Goal: Information Seeking & Learning: Check status

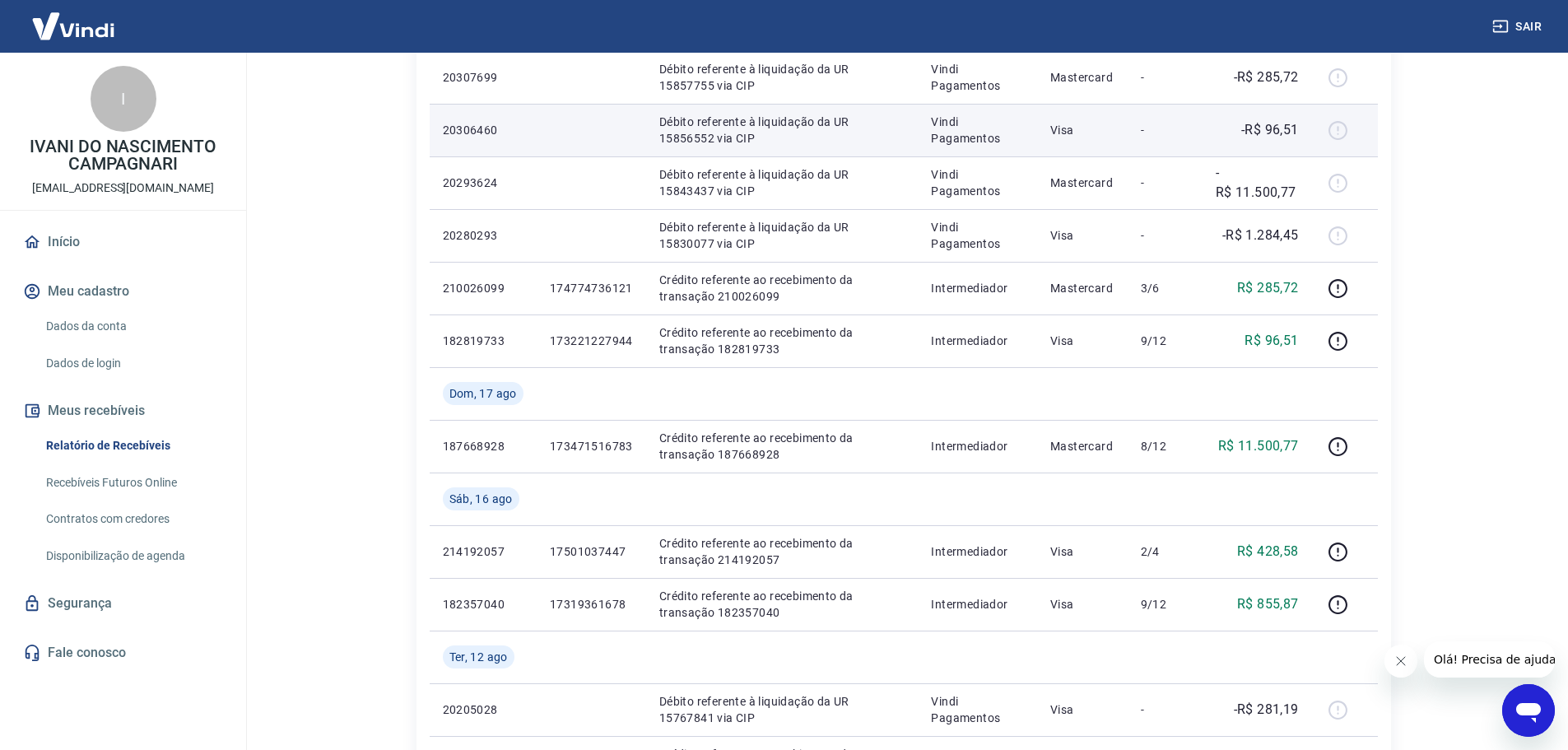
scroll to position [494, 0]
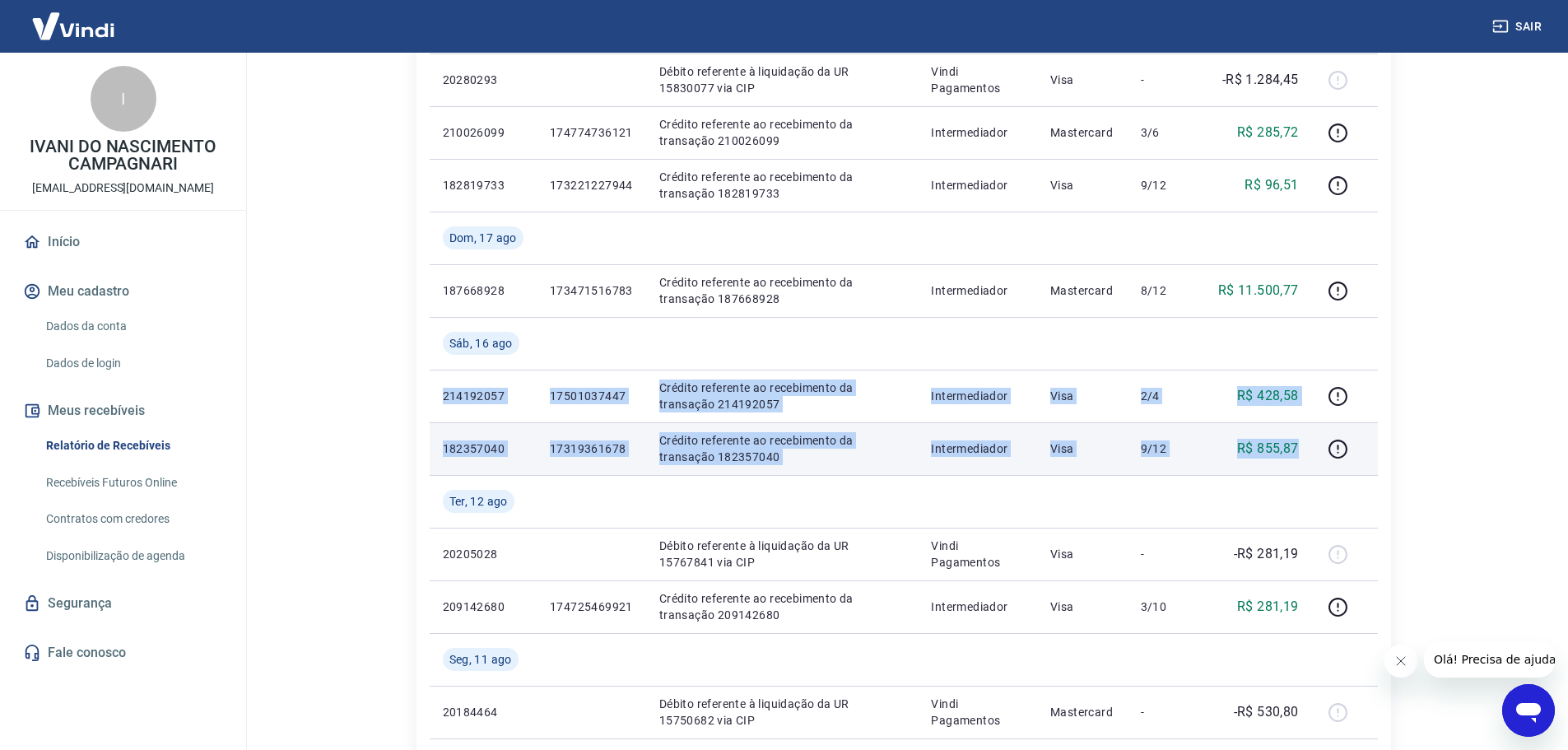
drag, startPoint x: 435, startPoint y: 391, endPoint x: 1307, endPoint y: 451, distance: 874.1
click at [1307, 451] on tbody "[DATE] 20307699 Débito referente à liquidação da UR 15857755 via CIP Vindi Paga…" at bounding box center [904, 553] width 949 height 1422
copy tbody "214192057 17501037447 Crédito referente ao recebimento da transação 214192057 I…"
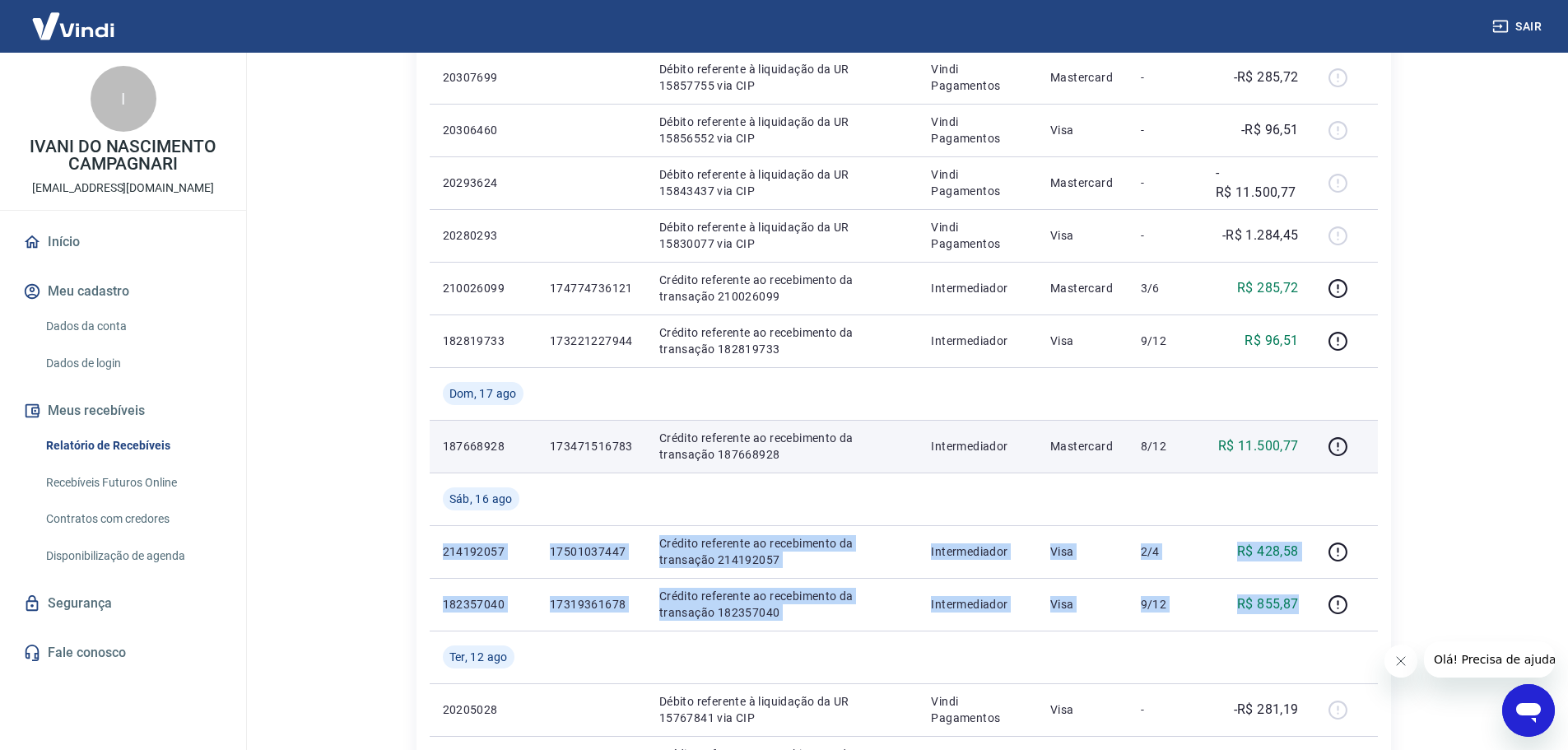
scroll to position [329, 0]
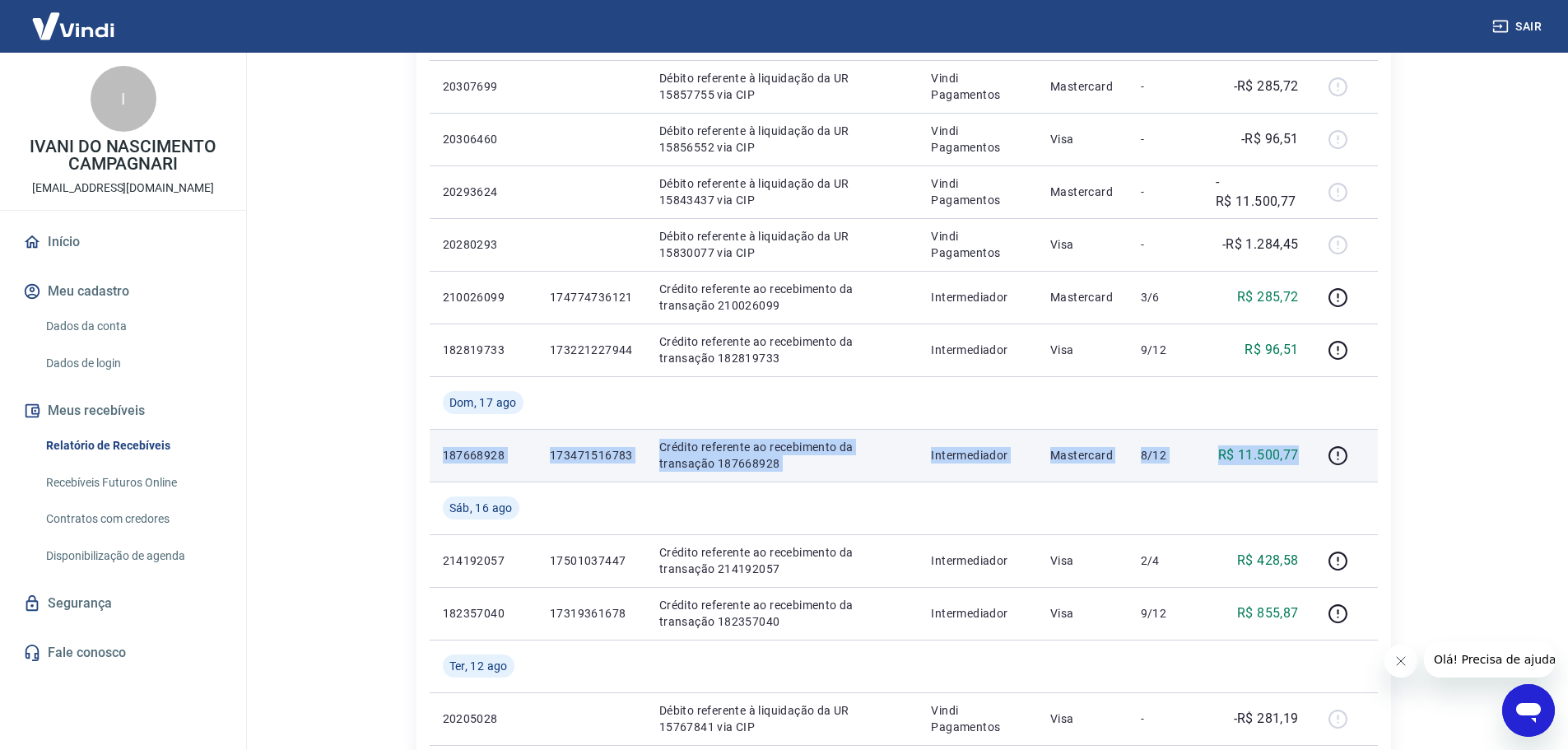
drag, startPoint x: 442, startPoint y: 456, endPoint x: 1302, endPoint y: 445, distance: 860.1
click at [1302, 445] on tr "187668928 173471516783 Crédito referente ao recebimento da transação 187668928 …" at bounding box center [904, 455] width 949 height 53
copy tr "187668928 173471516783 Crédito referente ao recebimento da transação 187668928 …"
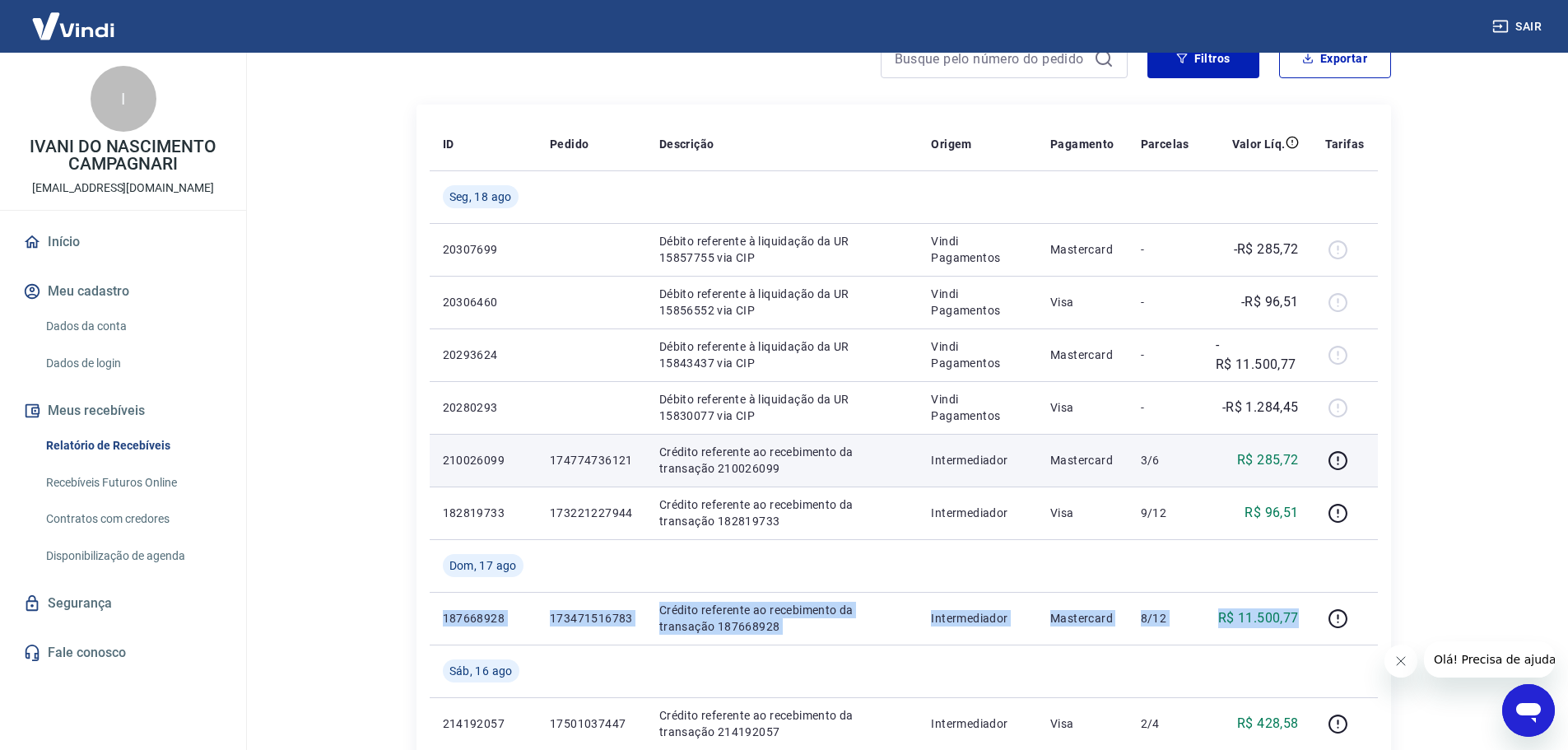
scroll to position [165, 0]
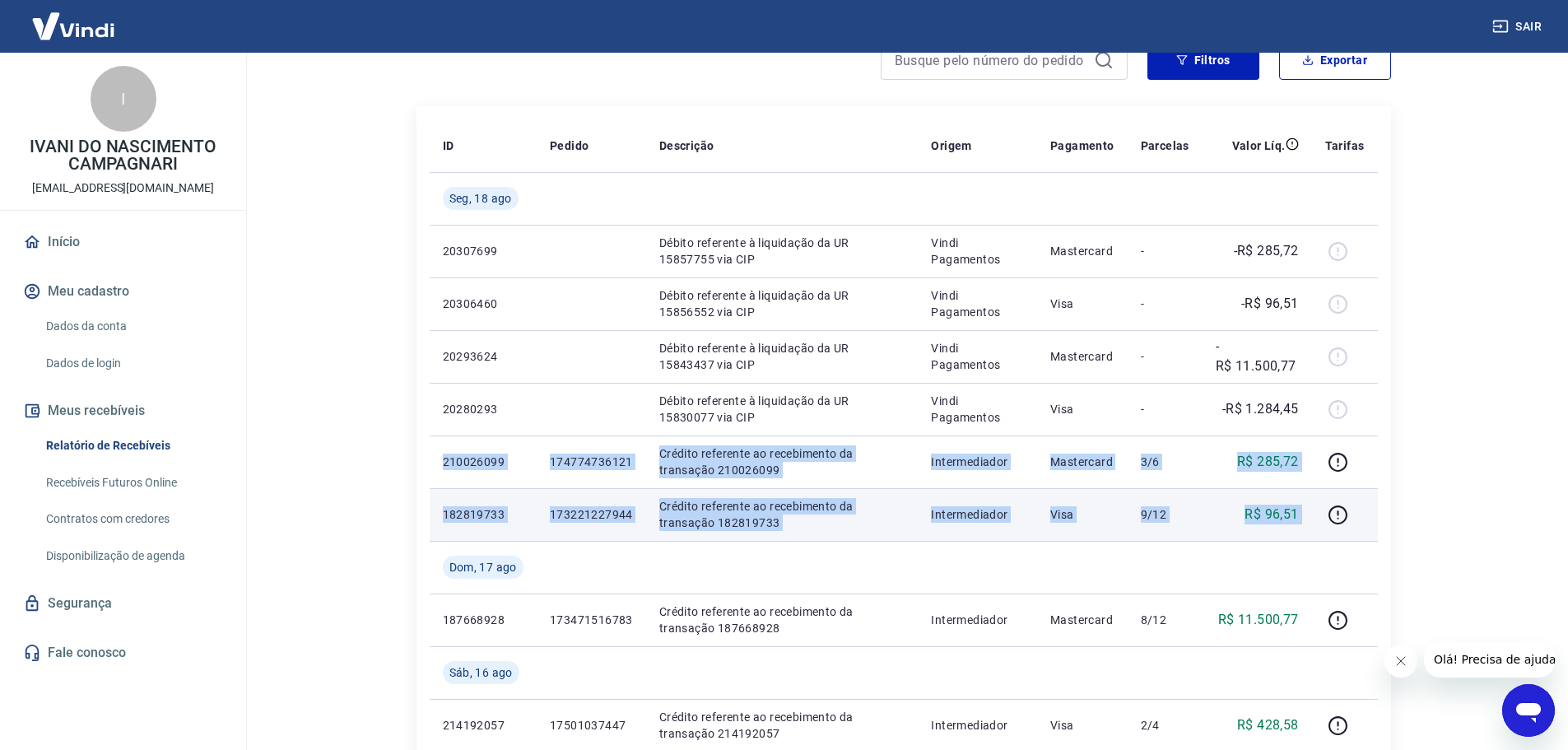
drag, startPoint x: 434, startPoint y: 460, endPoint x: 1318, endPoint y: 503, distance: 885.0
copy tbody "210026099 174774736121 Crédito referente ao recebimento da transação 210026099 …"
